Goal: Information Seeking & Learning: Learn about a topic

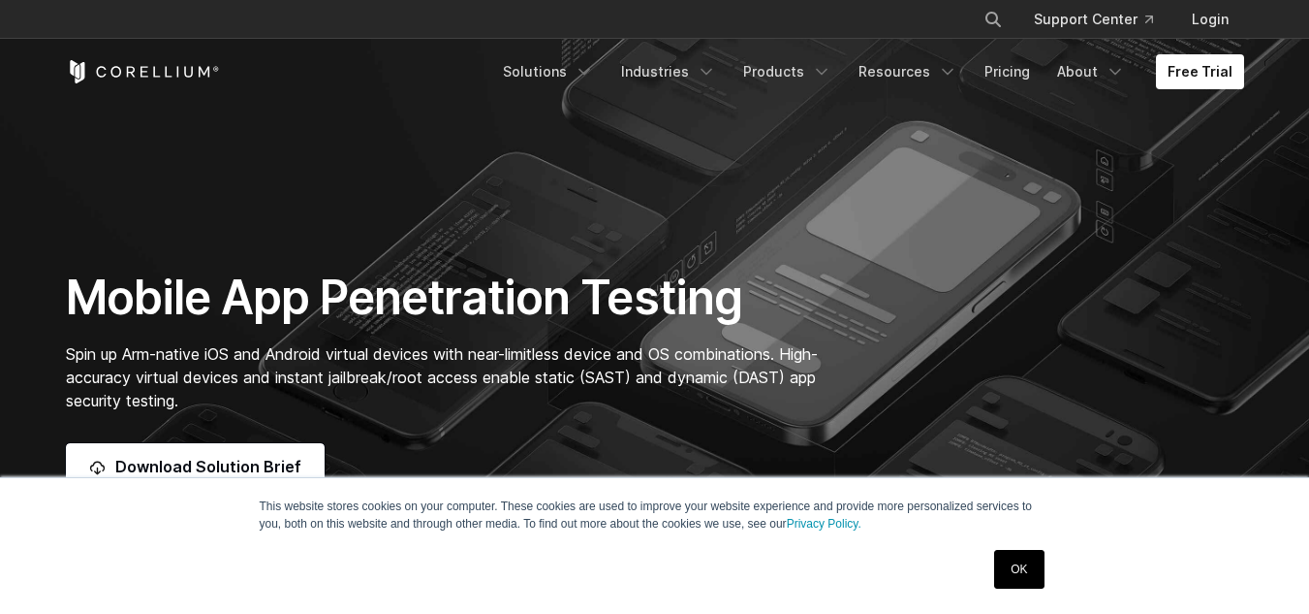
click at [1023, 558] on link "OK" at bounding box center [1018, 569] width 49 height 39
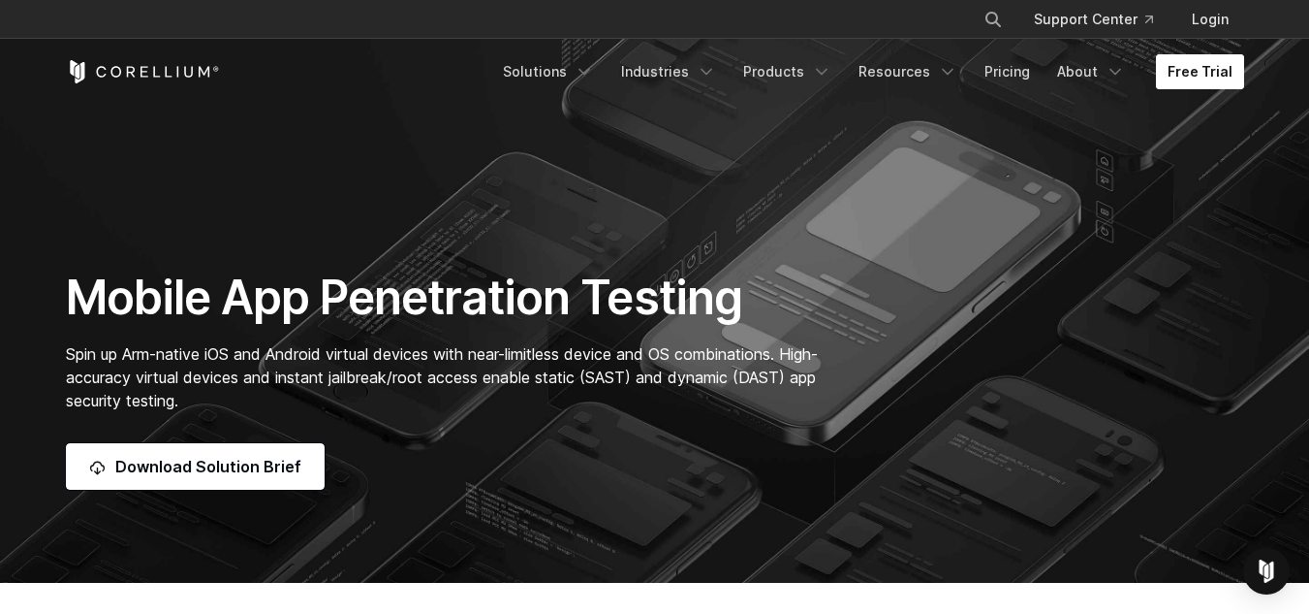
click at [1210, 70] on link "Free Trial" at bounding box center [1200, 71] width 88 height 35
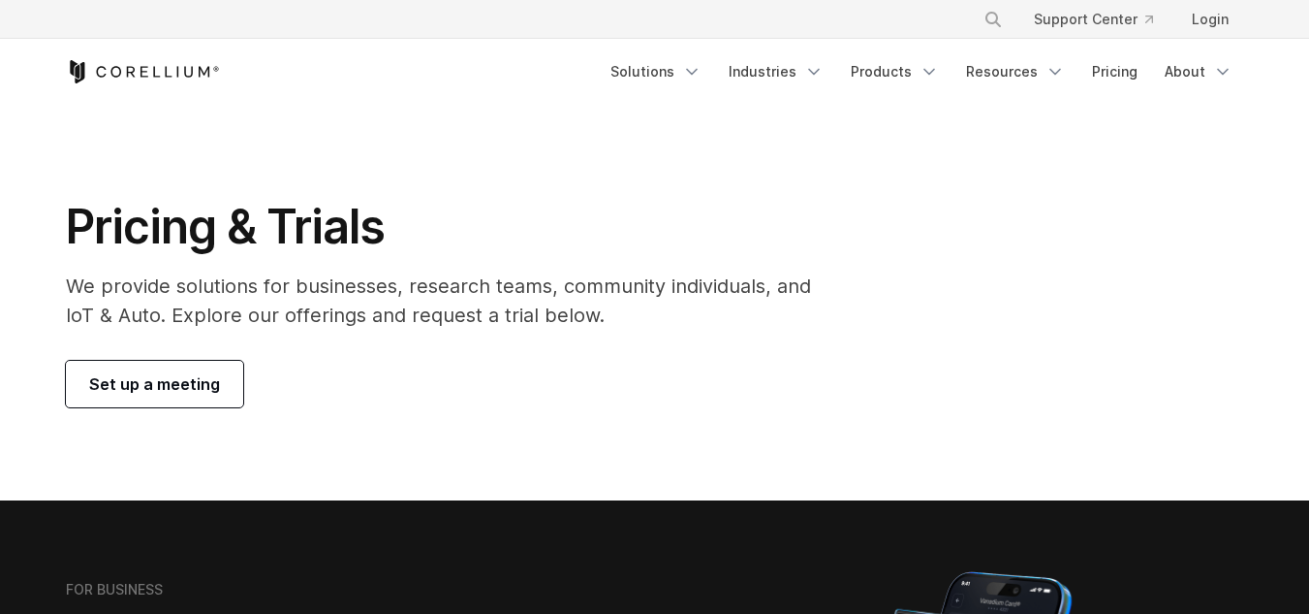
click at [155, 390] on span "Set up a meeting" at bounding box center [154, 383] width 131 height 23
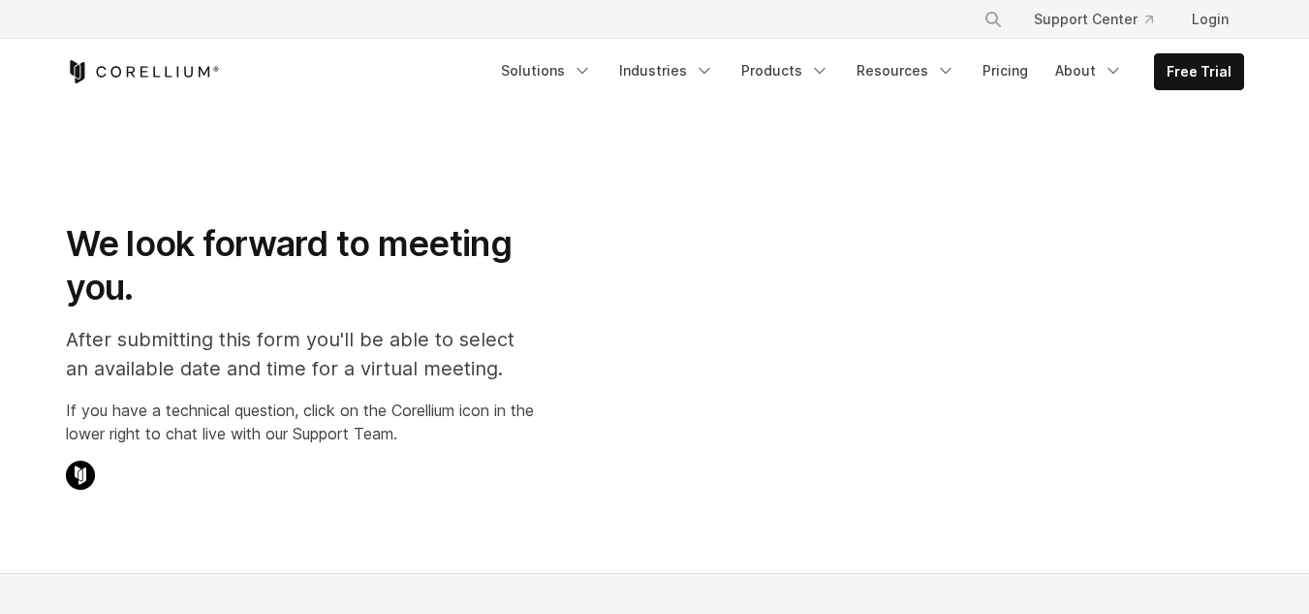
select select "**"
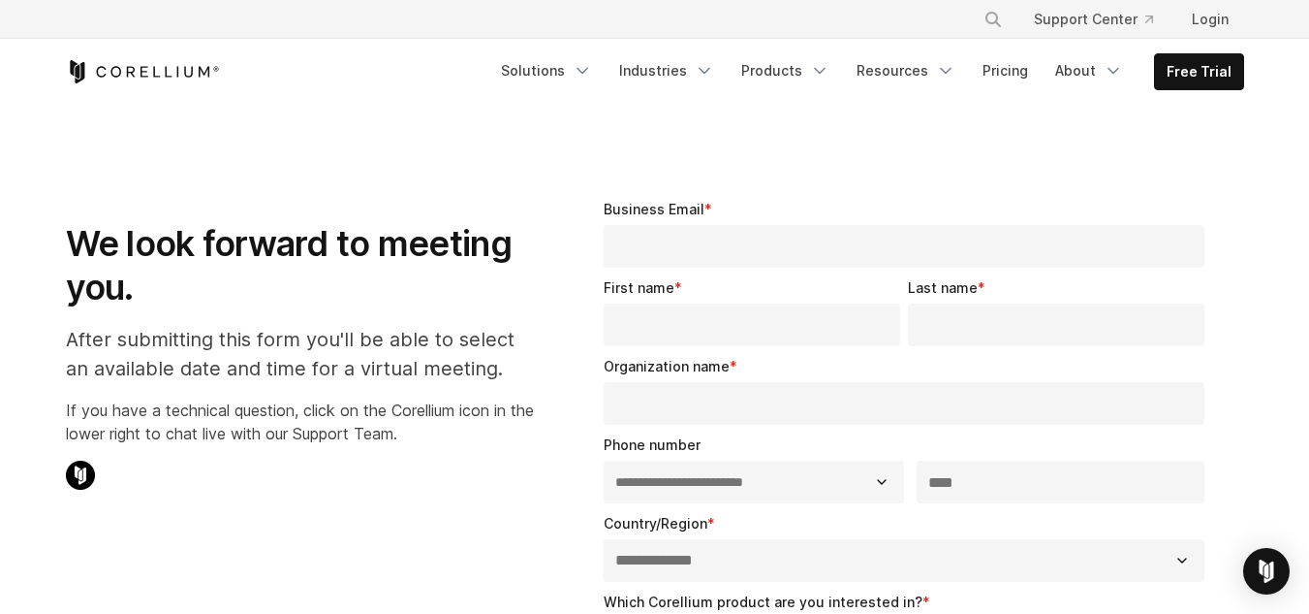
click at [165, 59] on div "Free Trial Solutions" at bounding box center [655, 72] width 1179 height 66
click at [141, 83] on div "Free Trial Solutions" at bounding box center [655, 72] width 1179 height 66
click at [148, 76] on icon "Corellium Home" at bounding box center [143, 71] width 154 height 23
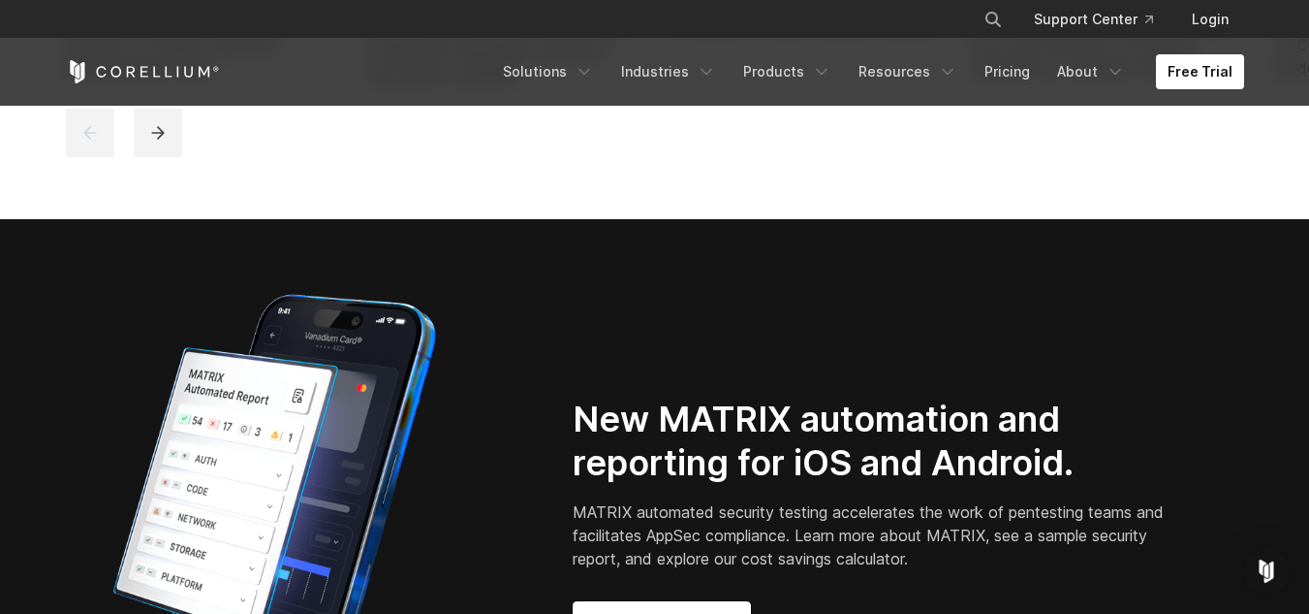
scroll to position [1050, 0]
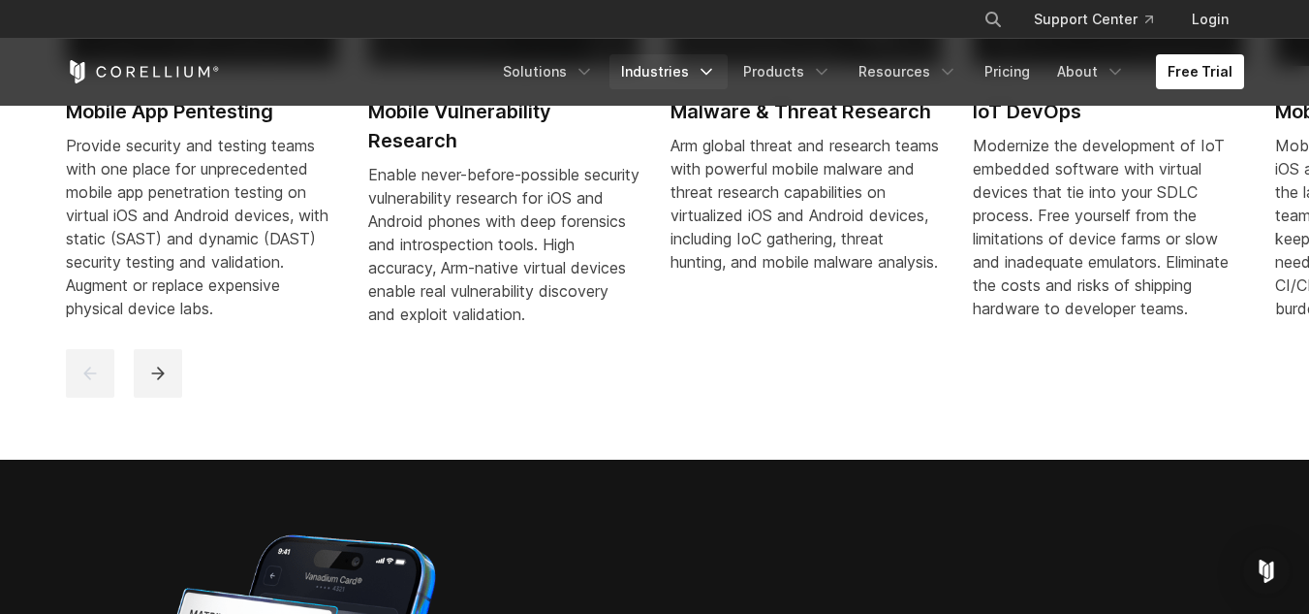
click at [687, 71] on link "Industries" at bounding box center [669, 71] width 118 height 35
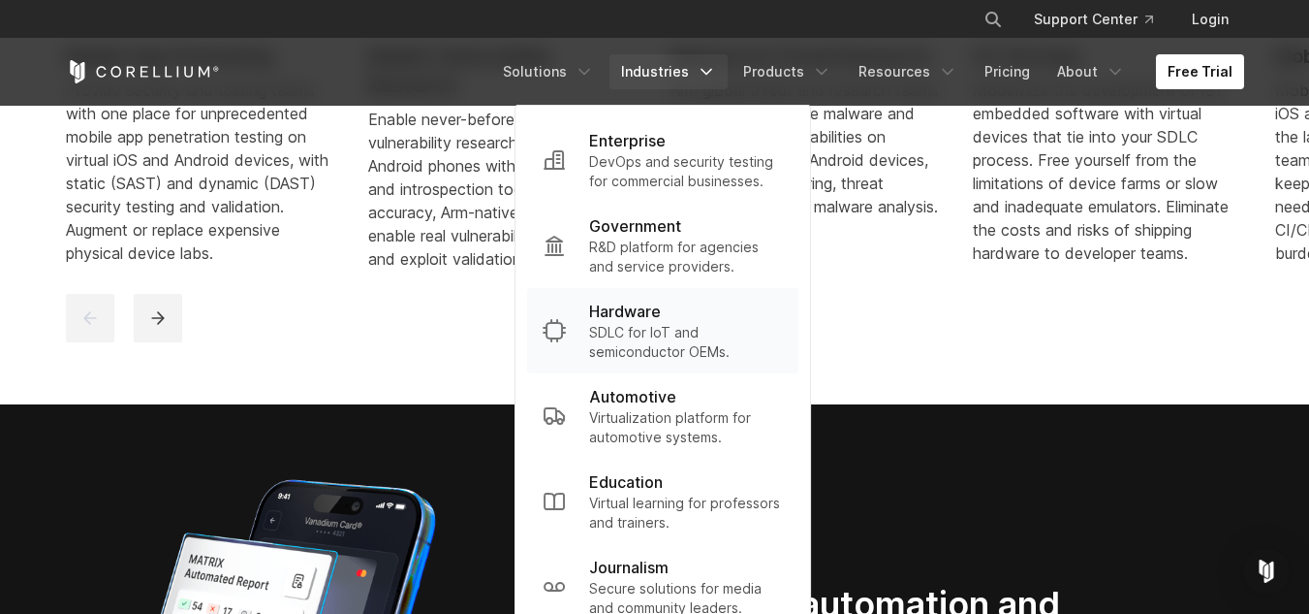
scroll to position [1110, 0]
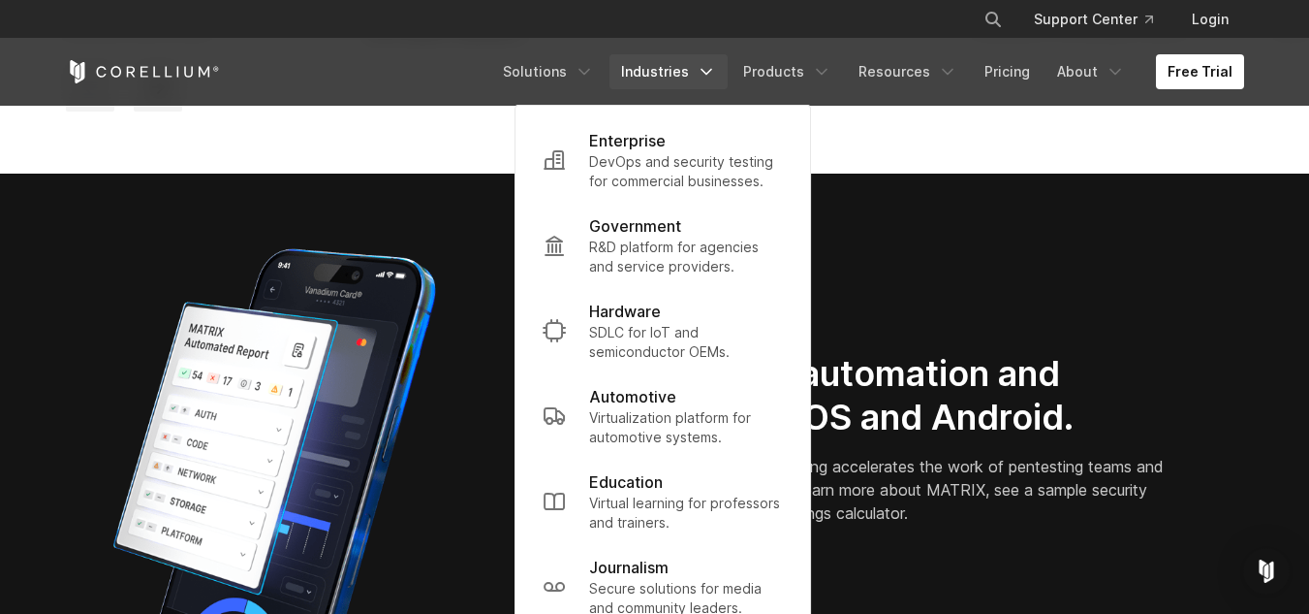
click at [914, 354] on div "New MATRIX automation and reporting for iOS and Android. MATRIX automated secur…" at bounding box center [655, 478] width 1217 height 485
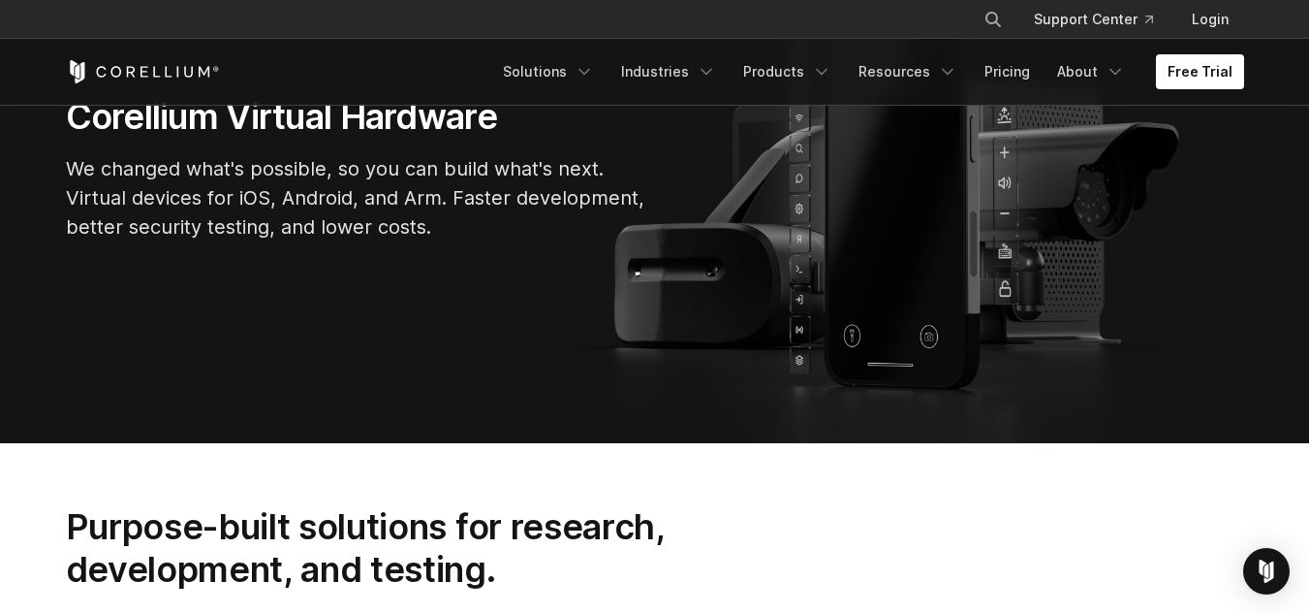
scroll to position [250, 0]
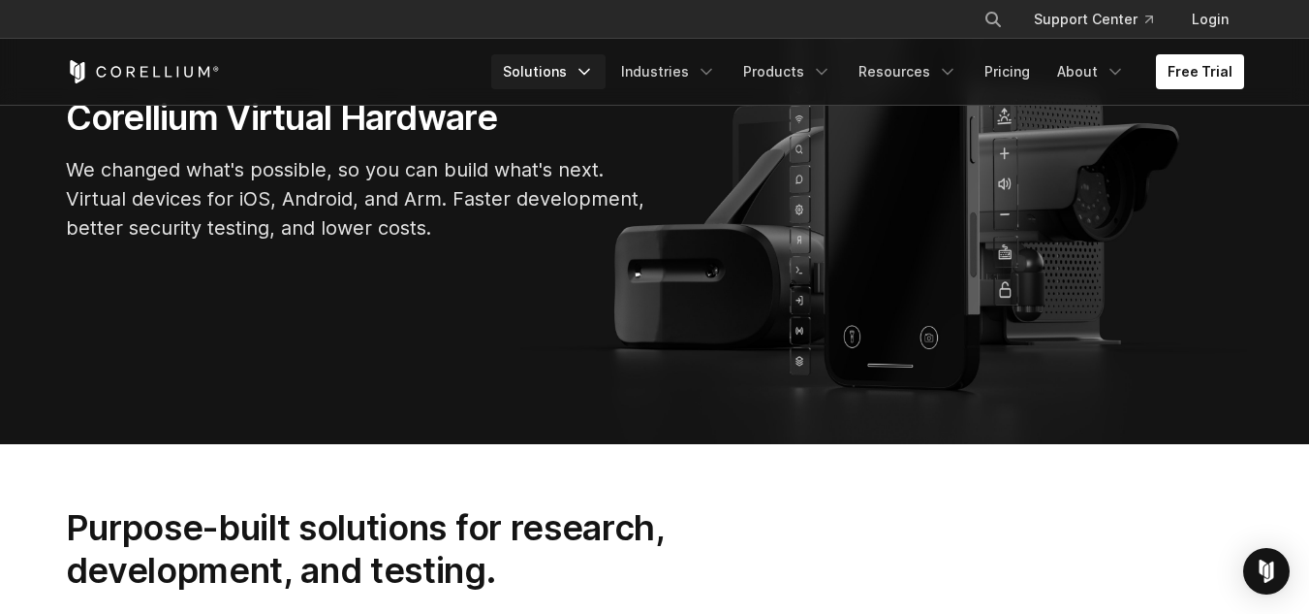
click at [575, 60] on link "Solutions" at bounding box center [548, 71] width 114 height 35
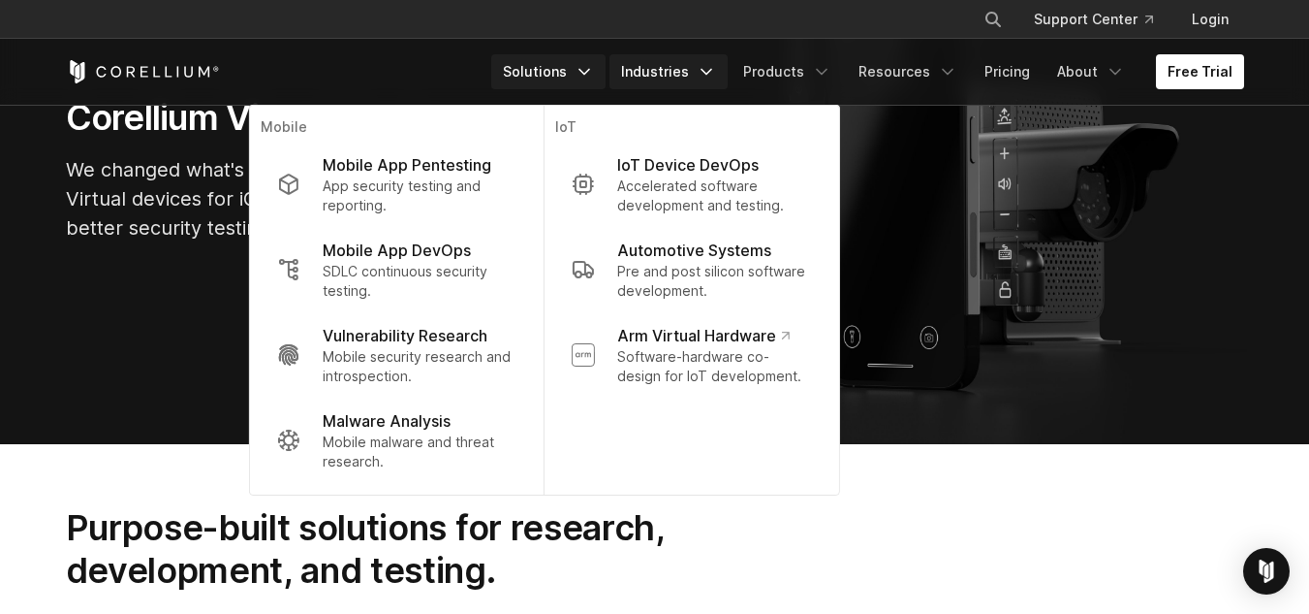
click at [709, 61] on link "Industries" at bounding box center [669, 71] width 118 height 35
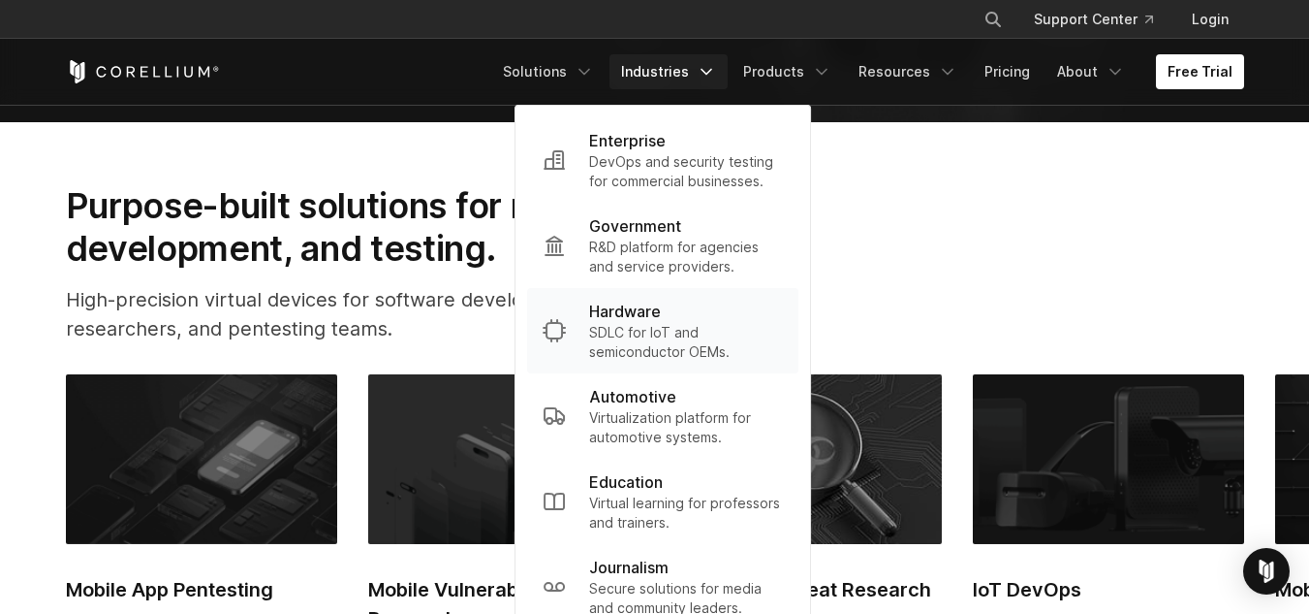
scroll to position [573, 0]
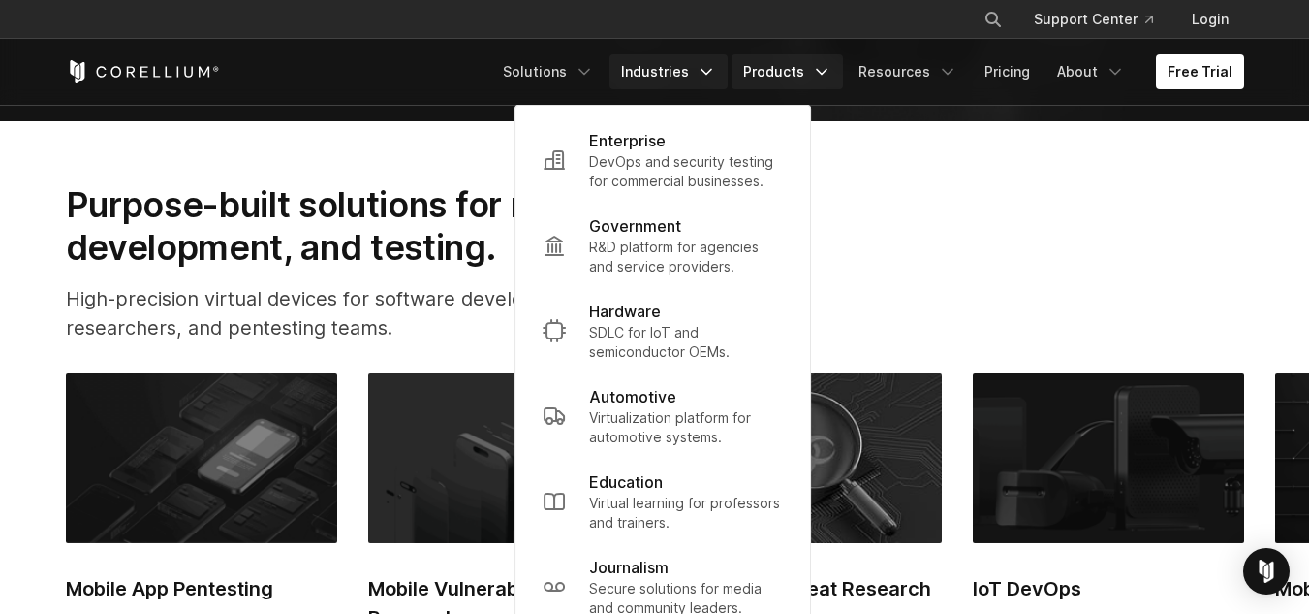
click at [800, 74] on link "Products" at bounding box center [787, 71] width 111 height 35
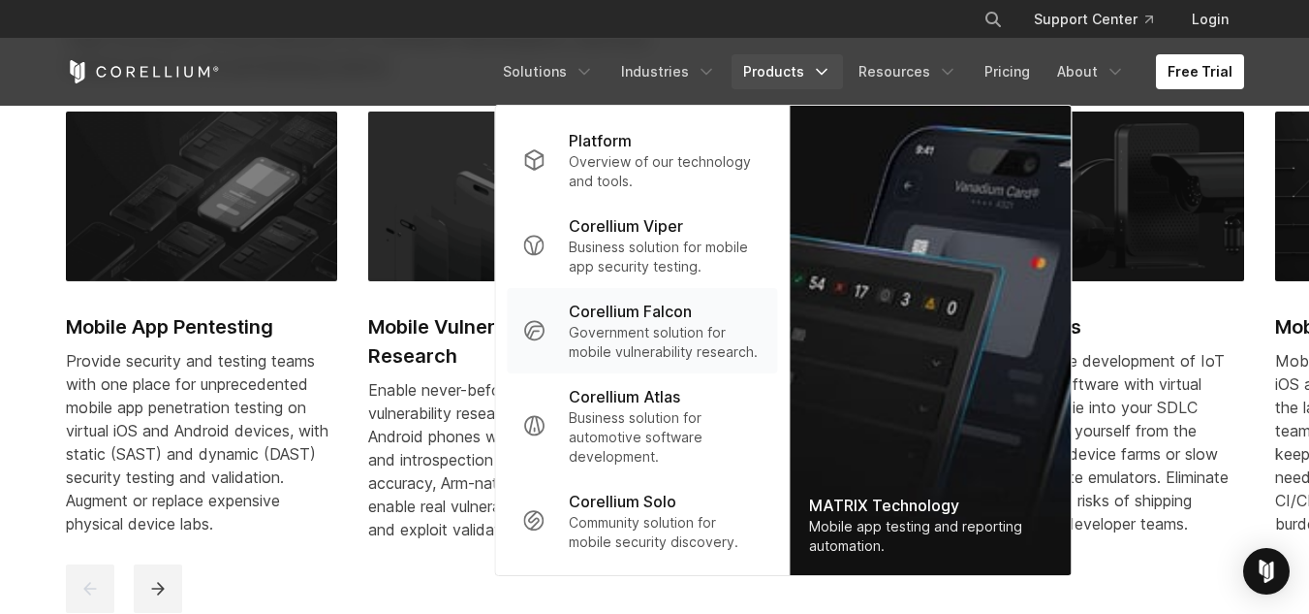
scroll to position [835, 0]
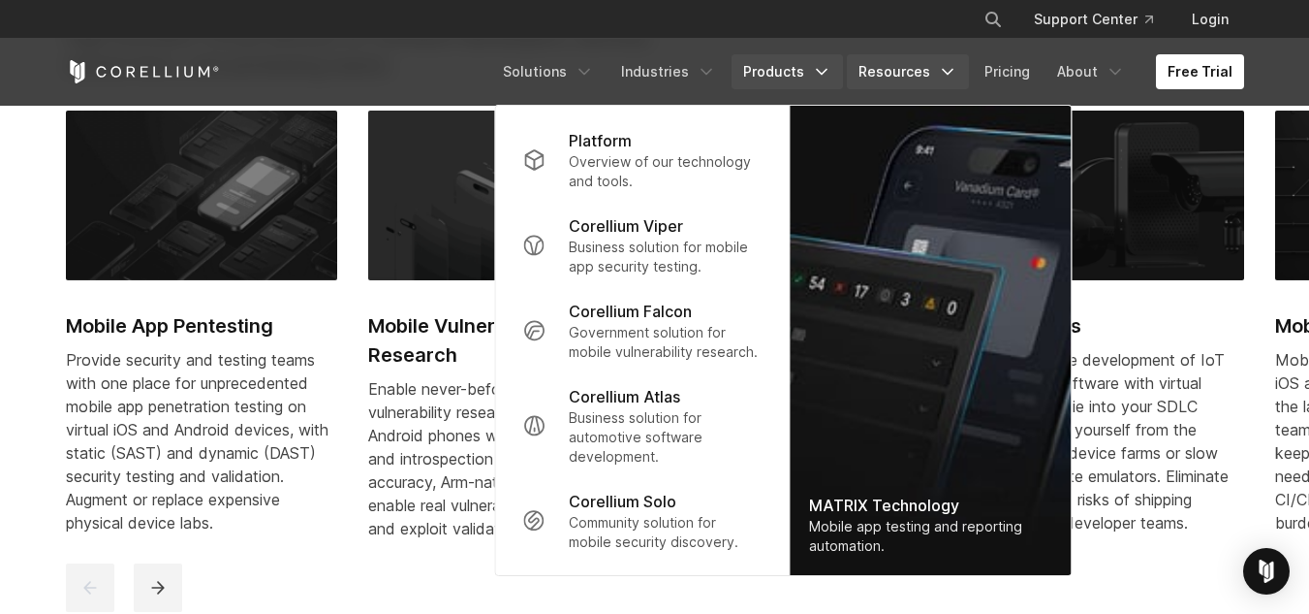
click at [913, 74] on link "Resources" at bounding box center [908, 71] width 122 height 35
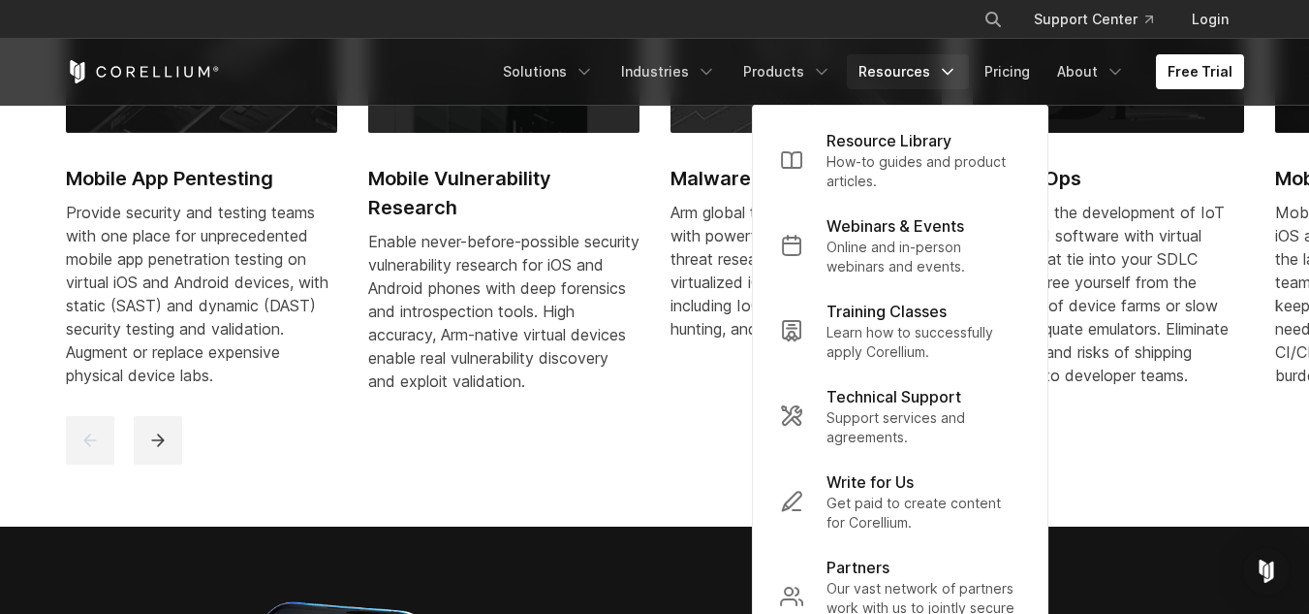
scroll to position [908, 0]
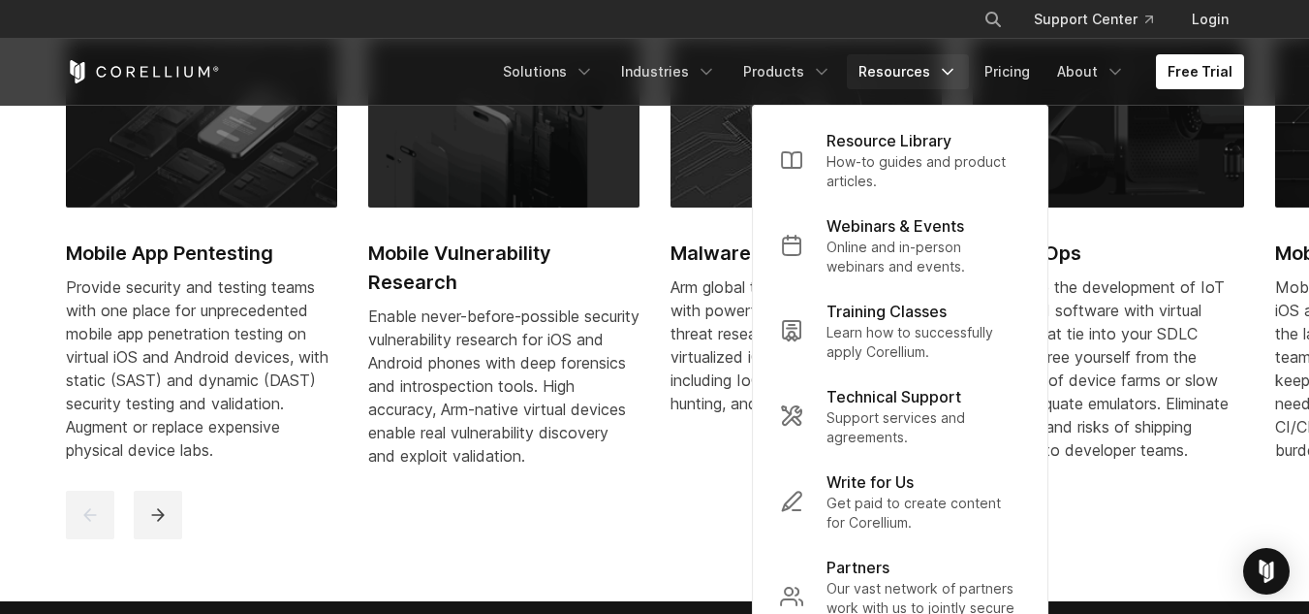
click at [1234, 255] on h2 "IoT DevOps" at bounding box center [1108, 252] width 271 height 29
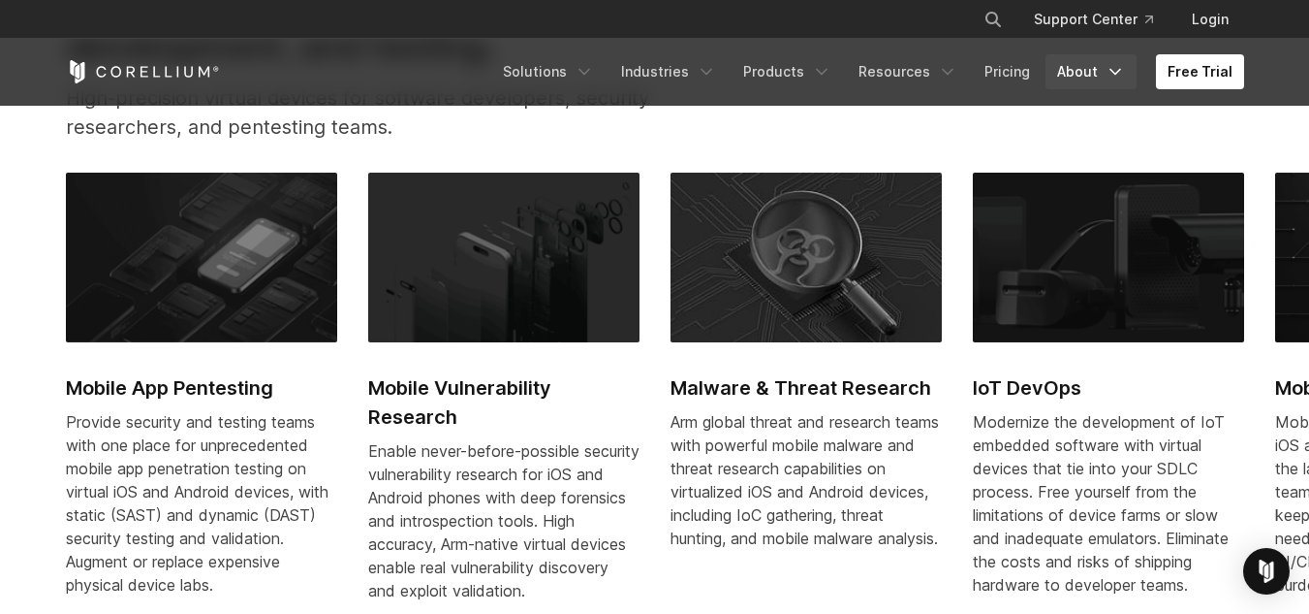
scroll to position [772, 0]
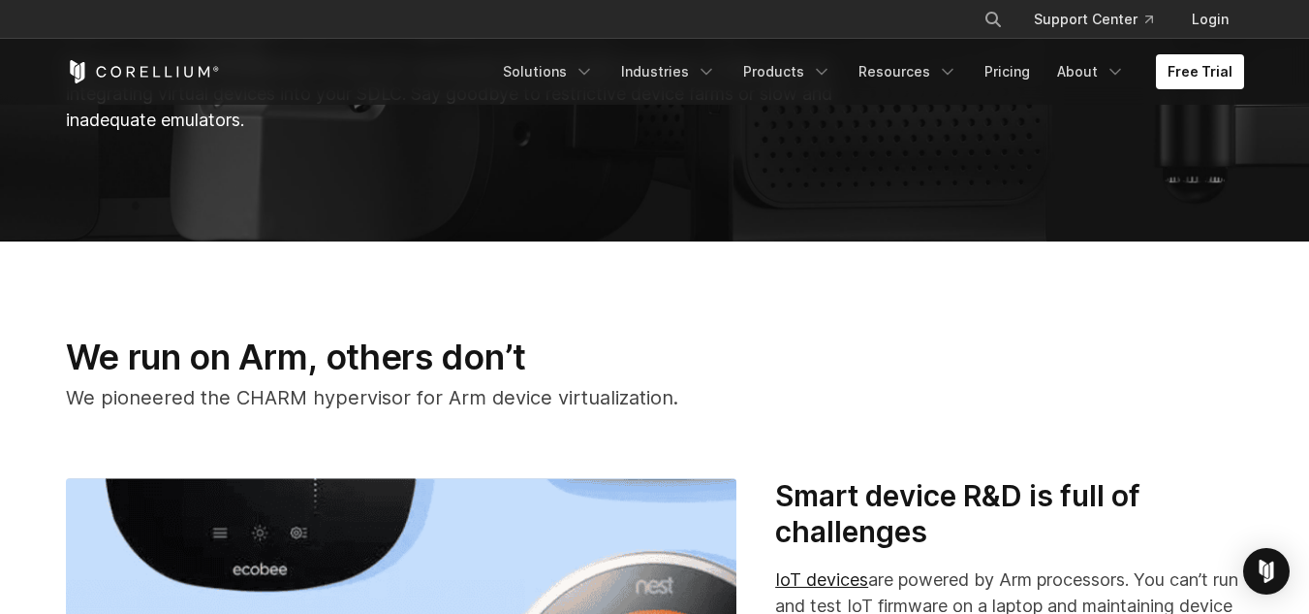
scroll to position [343, 0]
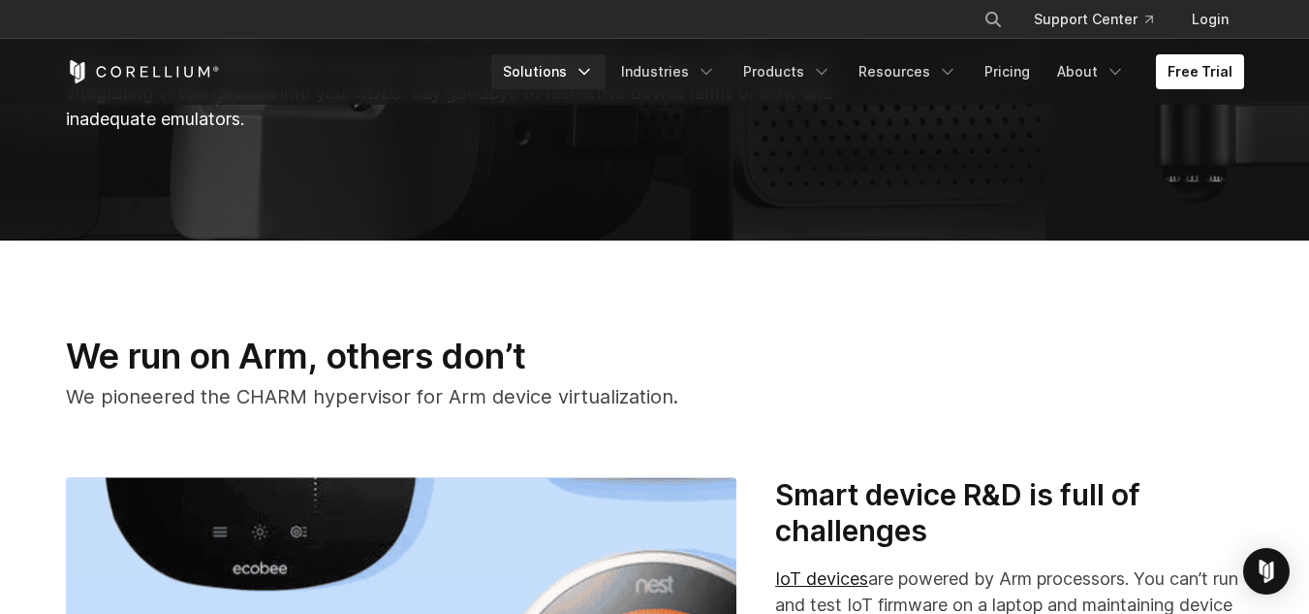
click at [581, 64] on link "Solutions" at bounding box center [548, 71] width 114 height 35
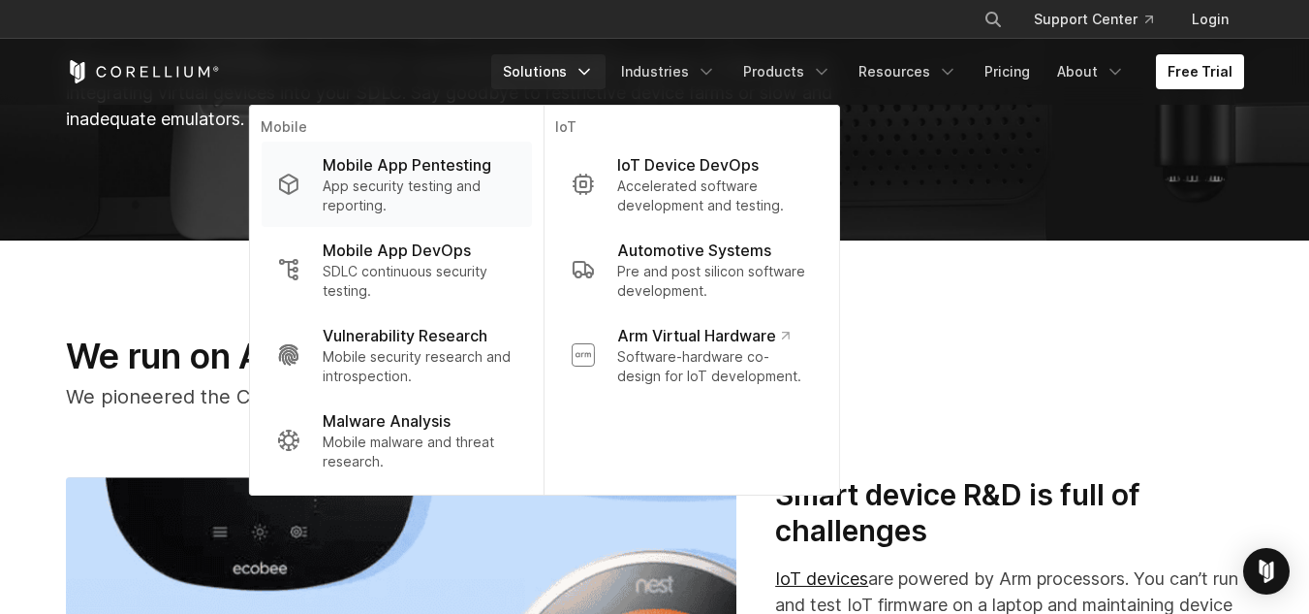
click at [411, 187] on p "App security testing and reporting." at bounding box center [419, 195] width 193 height 39
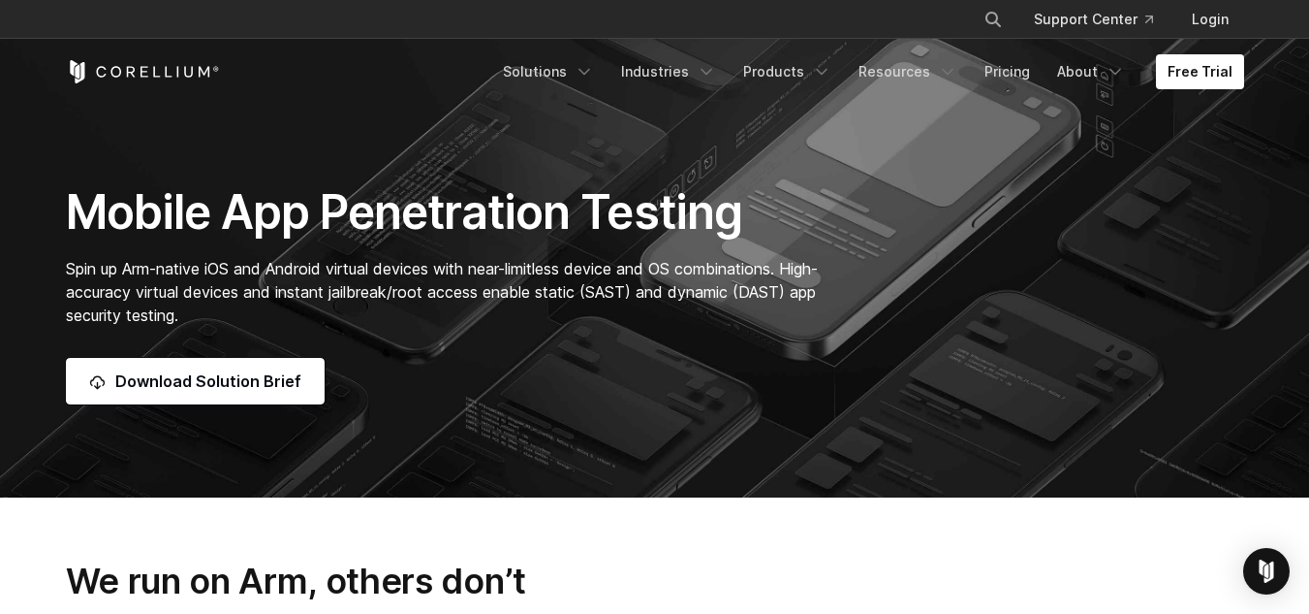
scroll to position [89, 0]
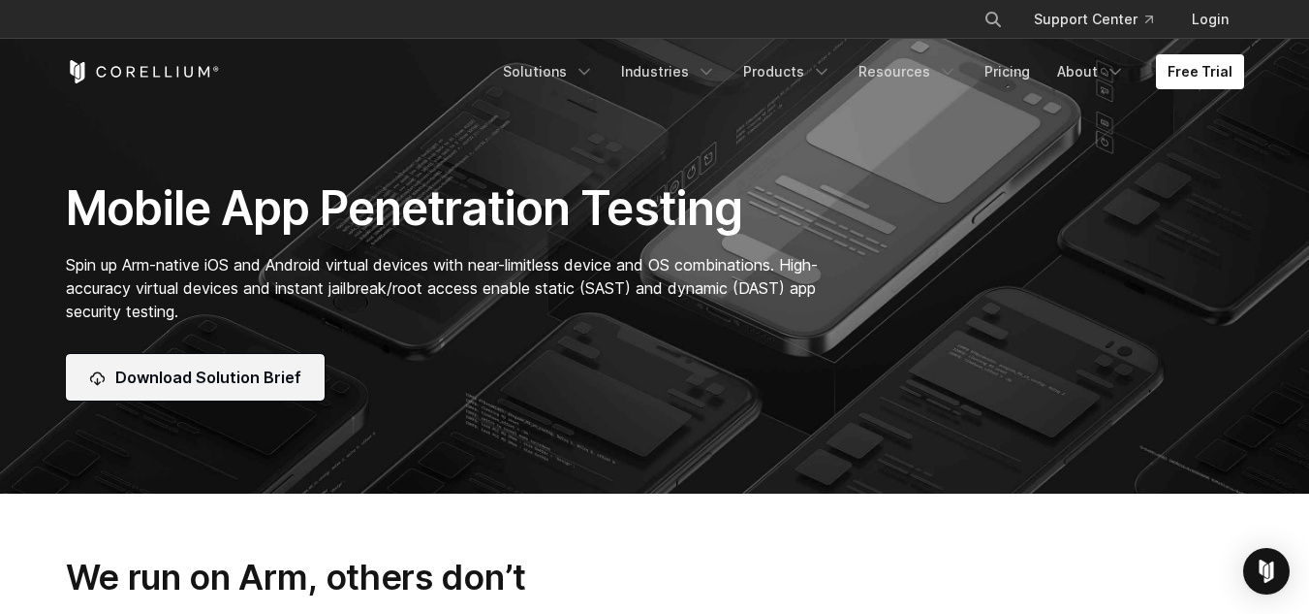
click at [242, 385] on span "Download Solution Brief" at bounding box center [208, 376] width 186 height 23
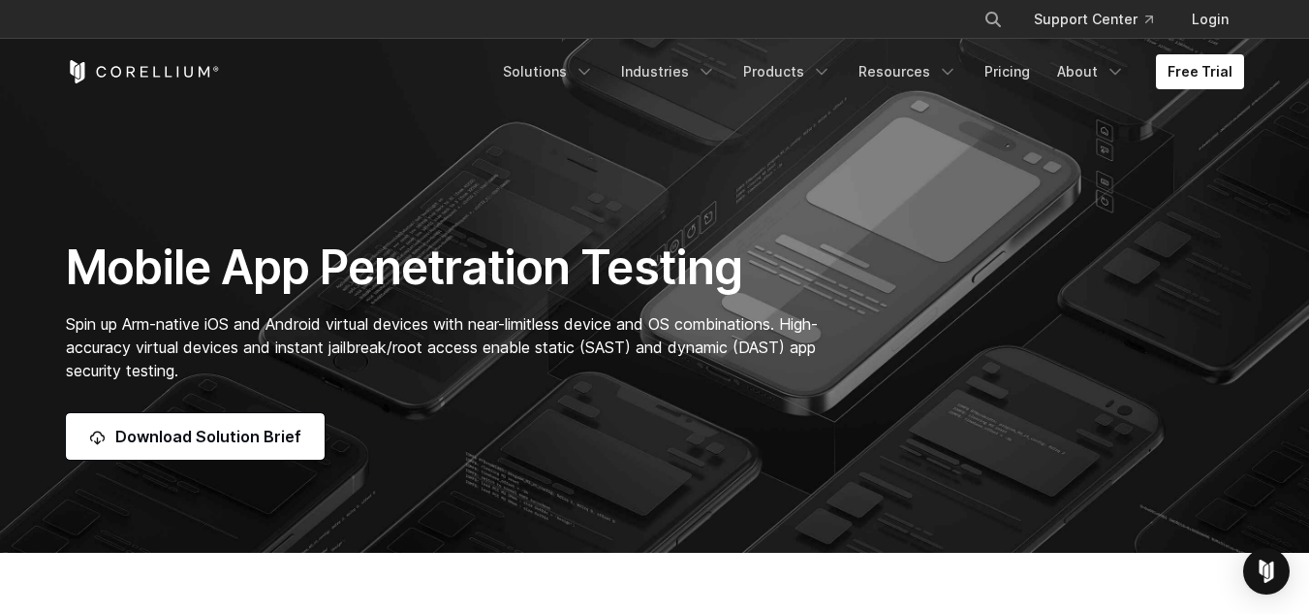
scroll to position [0, 0]
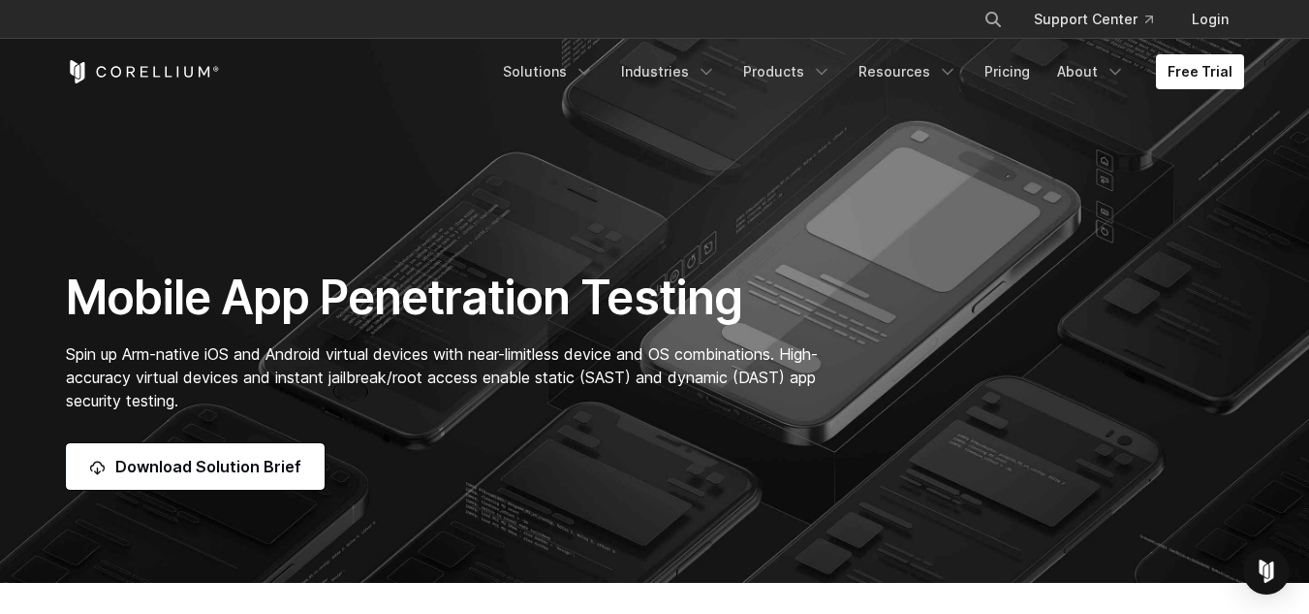
click at [195, 57] on div "Free Trial Solutions IoT" at bounding box center [655, 72] width 1179 height 66
click at [157, 66] on icon "Corellium Home" at bounding box center [143, 71] width 154 height 23
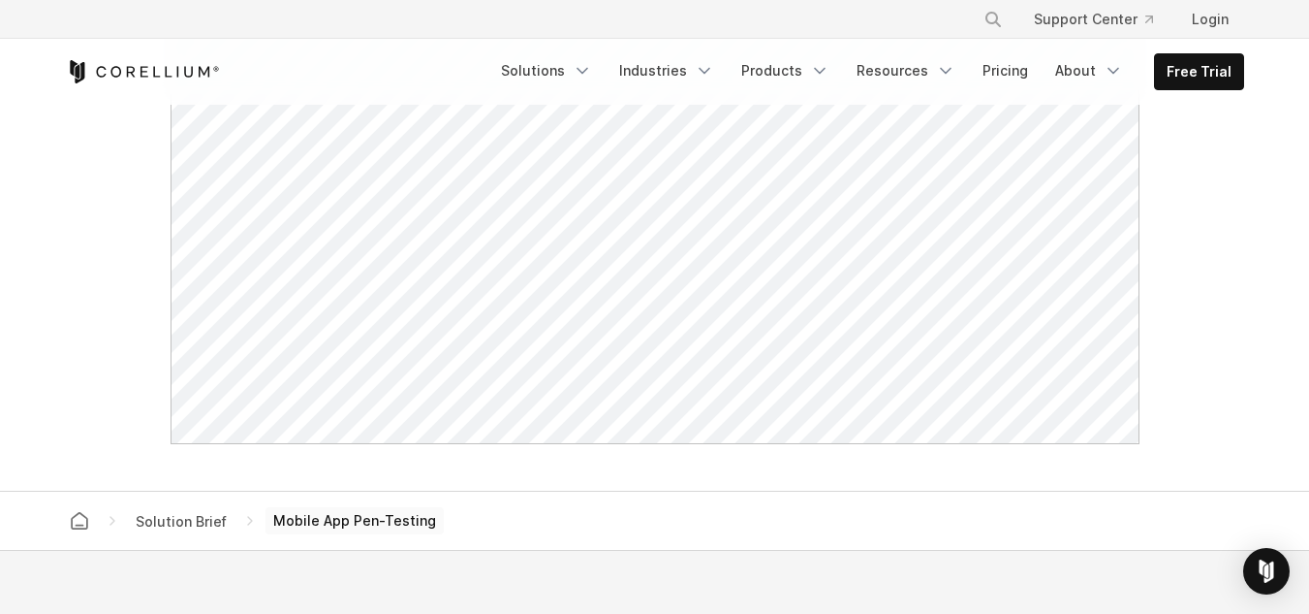
scroll to position [1110, 0]
click at [1010, 71] on link "Pricing" at bounding box center [1005, 70] width 69 height 35
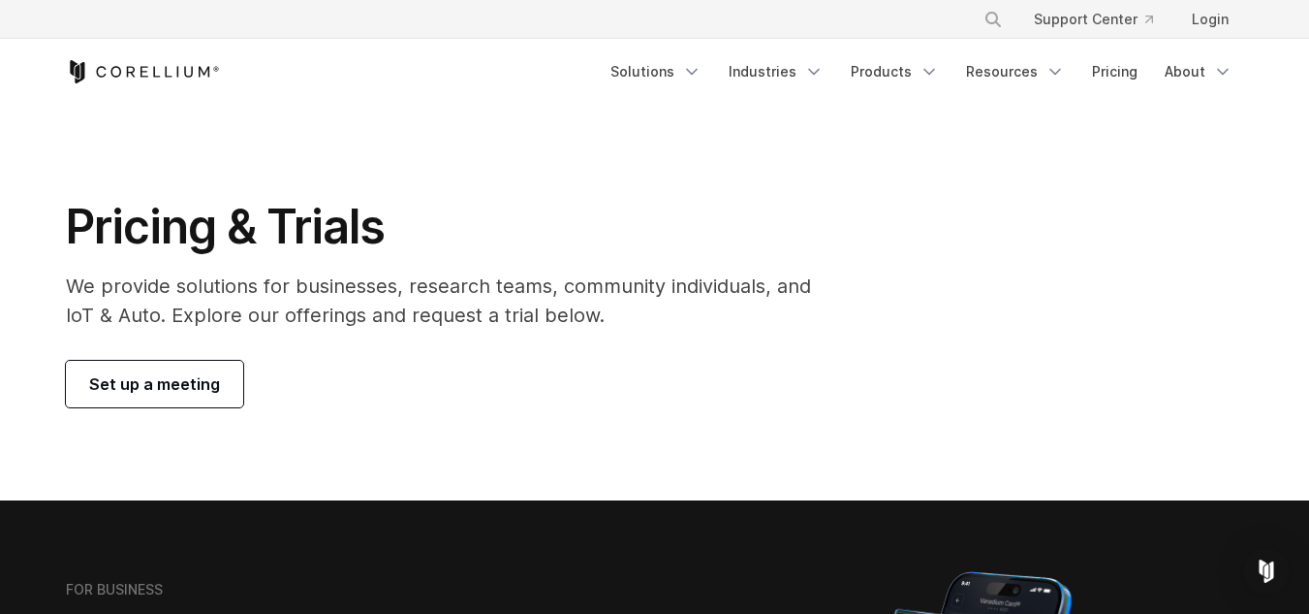
click at [512, 218] on h1 "Pricing & Trials" at bounding box center [452, 227] width 772 height 58
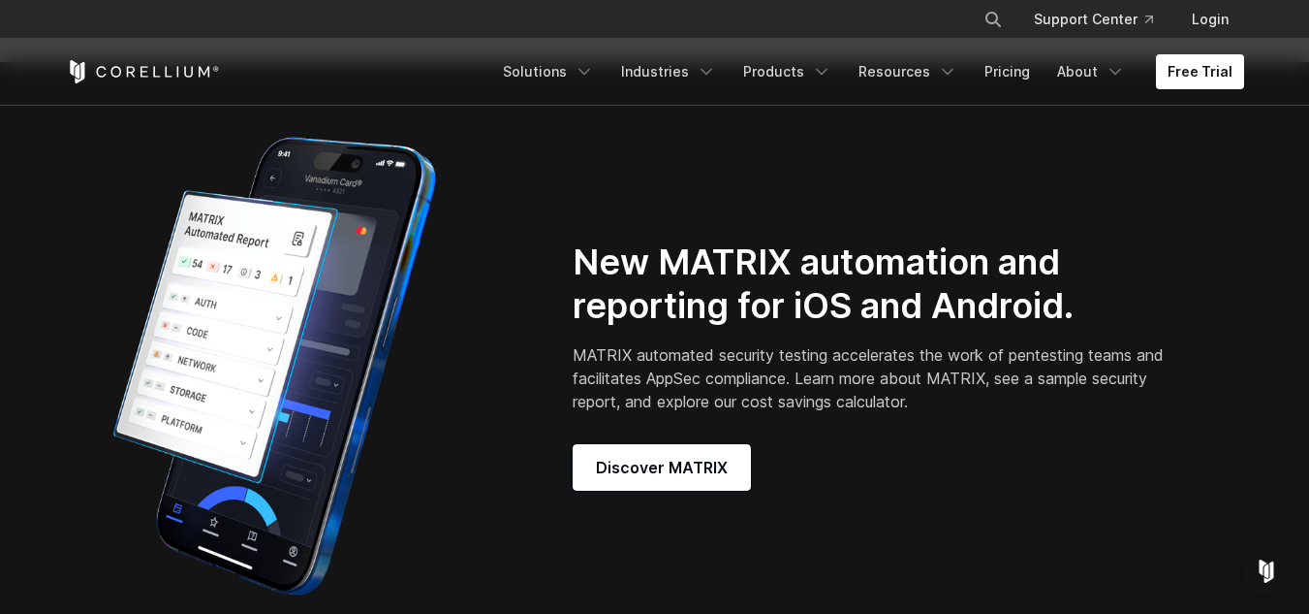
scroll to position [1454, 0]
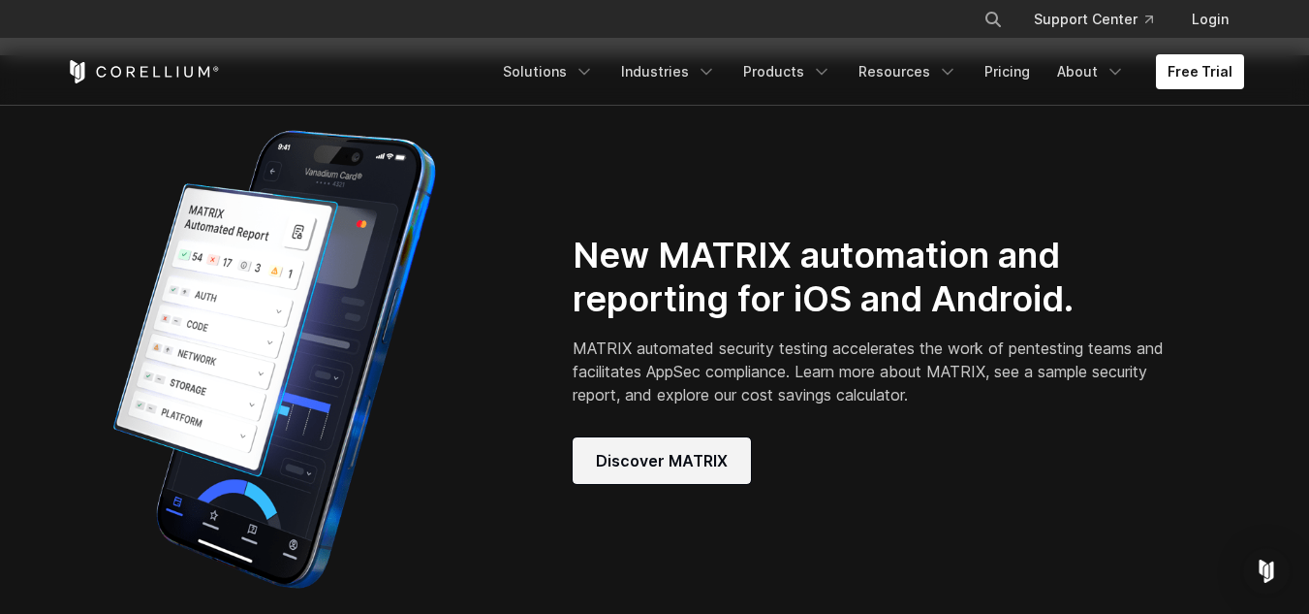
click at [658, 455] on link "Discover MATRIX" at bounding box center [662, 460] width 178 height 47
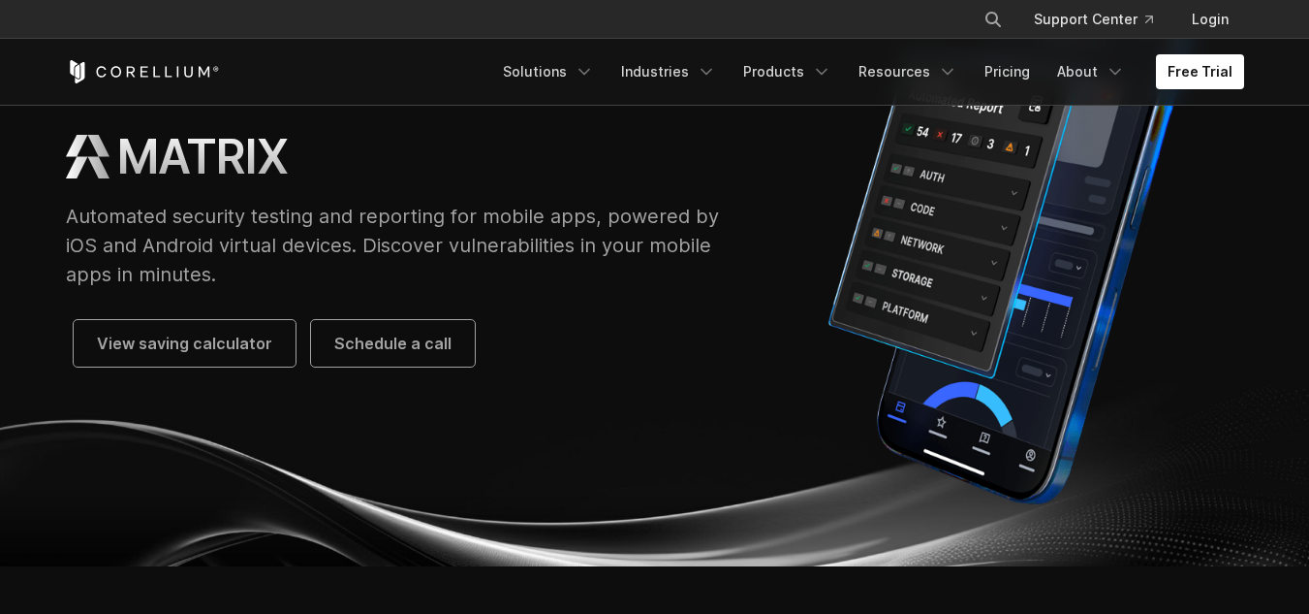
scroll to position [194, 0]
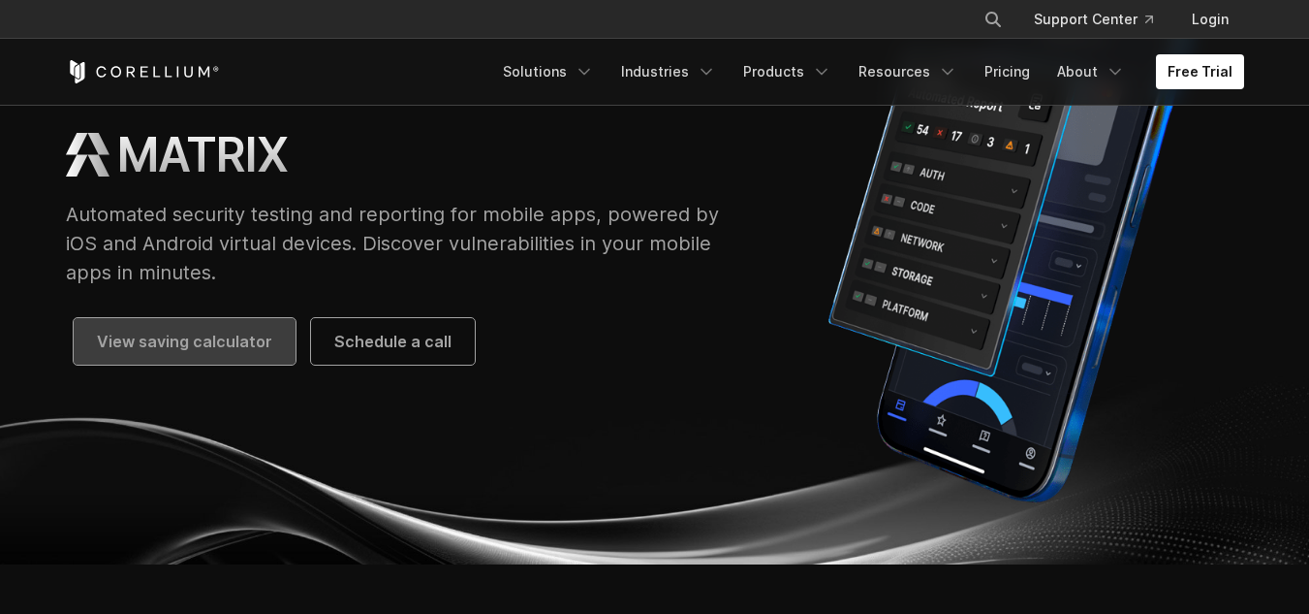
click at [221, 342] on span "View saving calculator" at bounding box center [184, 341] width 175 height 23
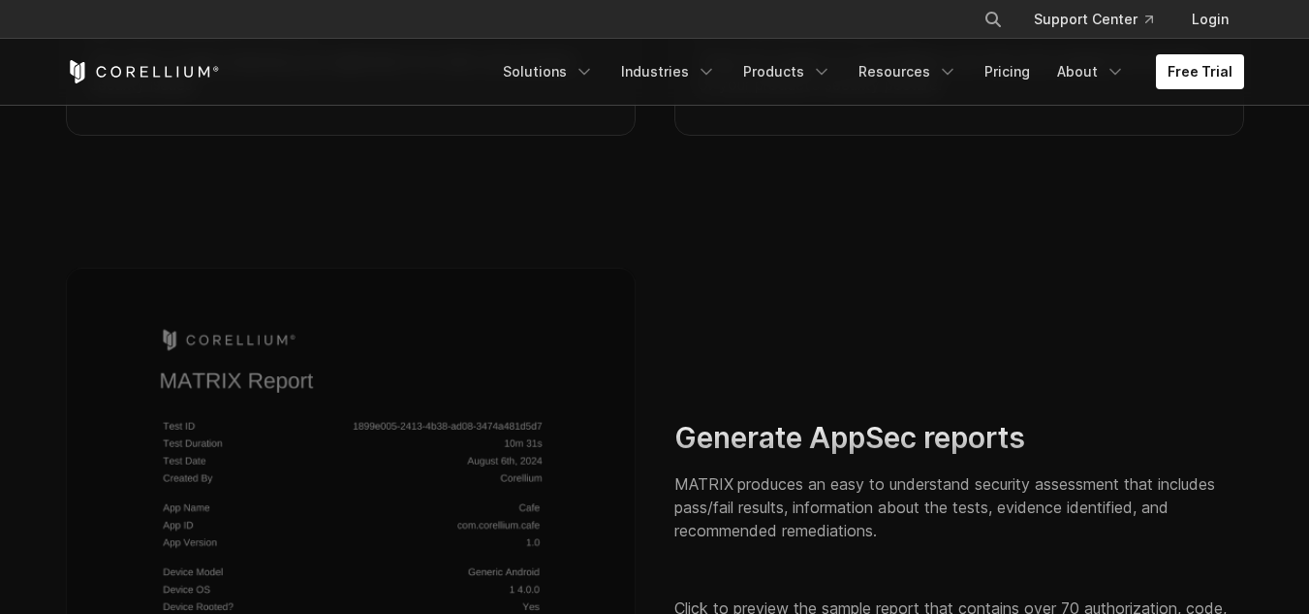
scroll to position [2714, 0]
